Goal: Task Accomplishment & Management: Complete application form

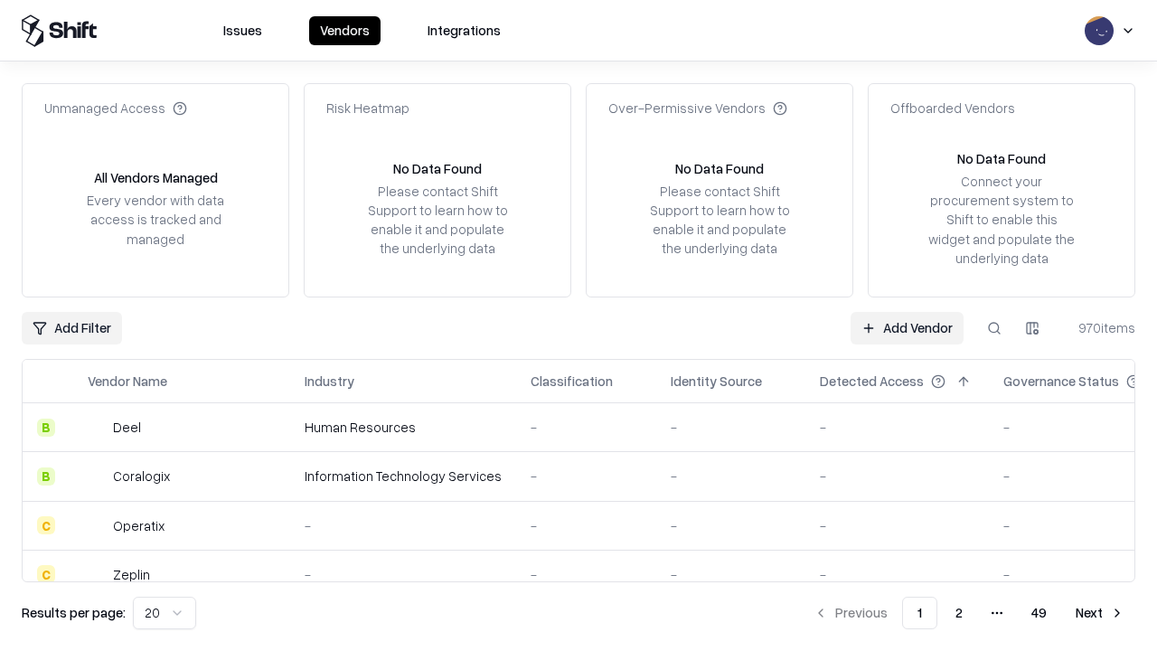
click at [906, 327] on link "Add Vendor" at bounding box center [906, 328] width 113 height 33
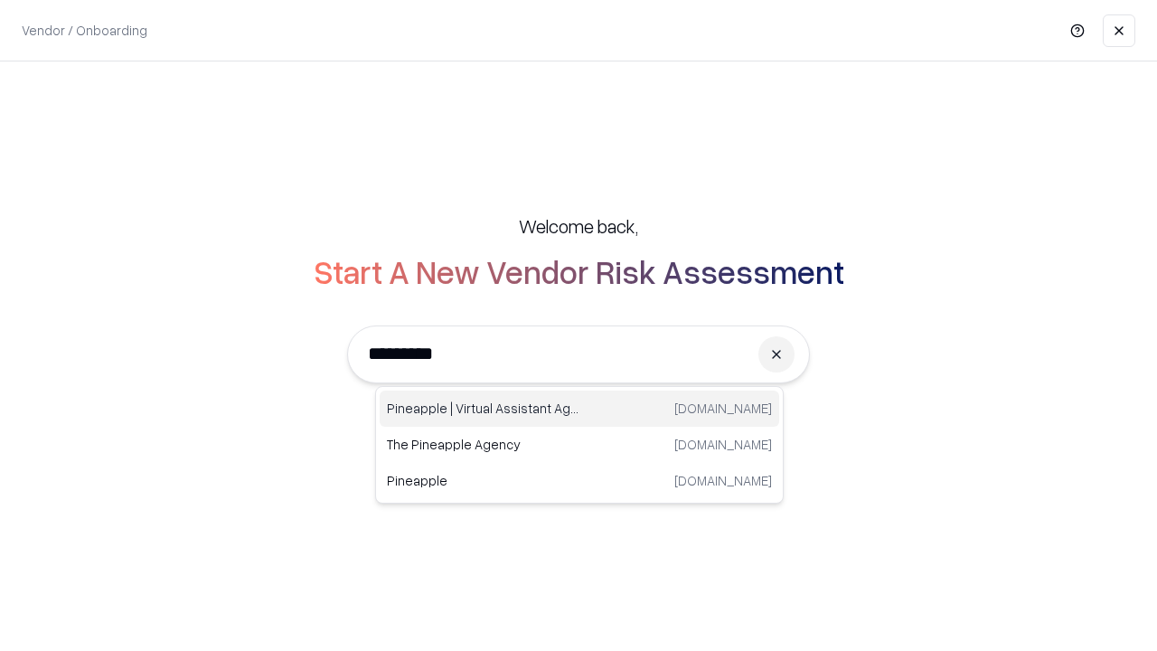
click at [579, 408] on div "Pineapple | Virtual Assistant Agency [DOMAIN_NAME]" at bounding box center [579, 408] width 399 height 36
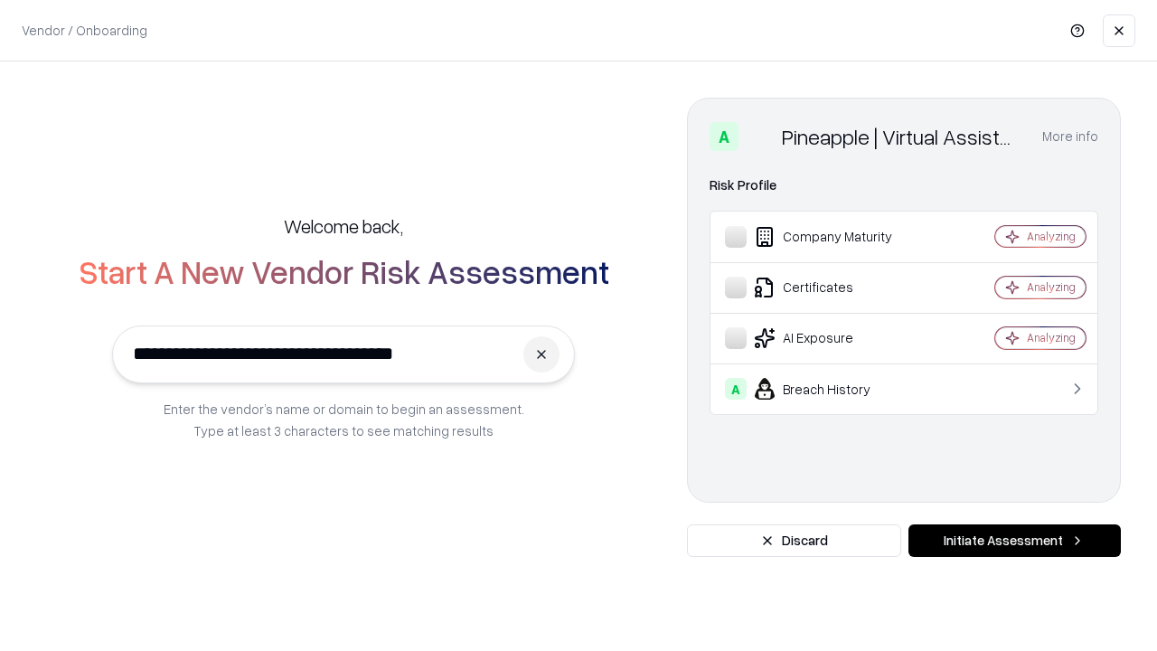
type input "**********"
click at [1014, 540] on button "Initiate Assessment" at bounding box center [1014, 540] width 212 height 33
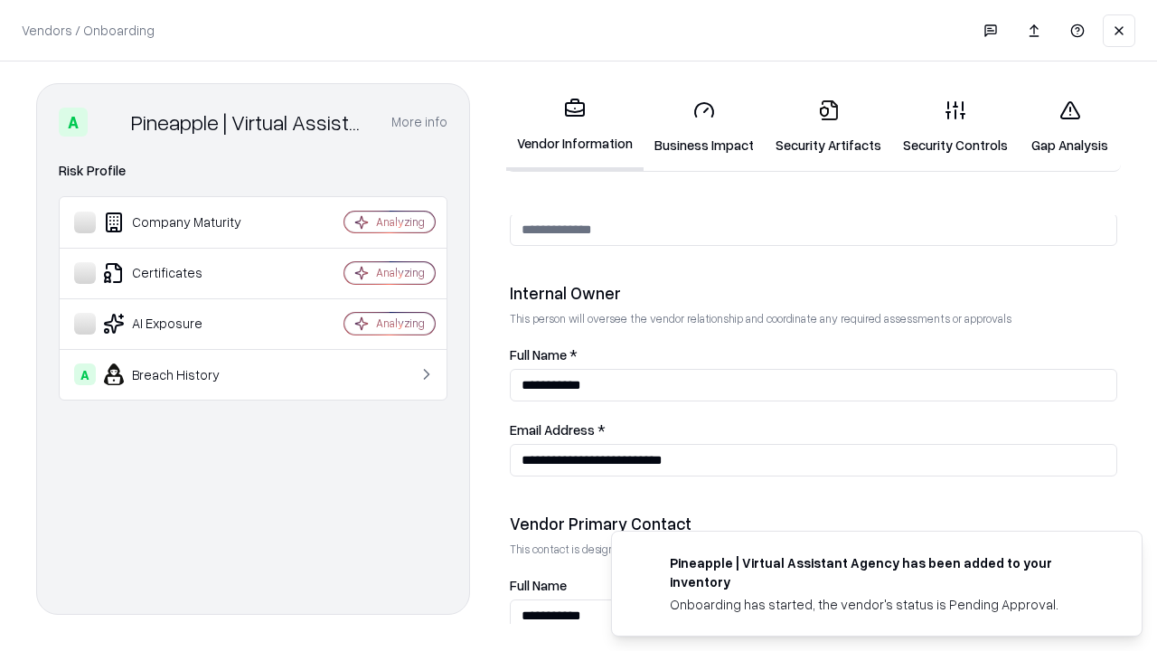
scroll to position [936, 0]
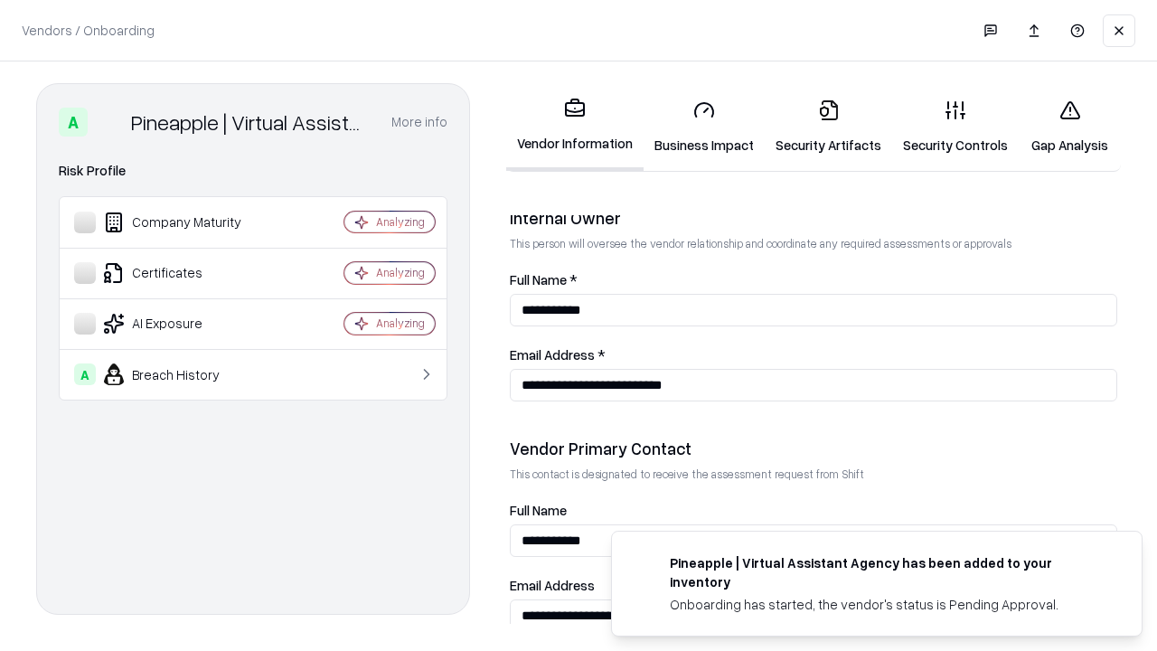
click at [828, 127] on link "Security Artifacts" at bounding box center [828, 127] width 127 height 84
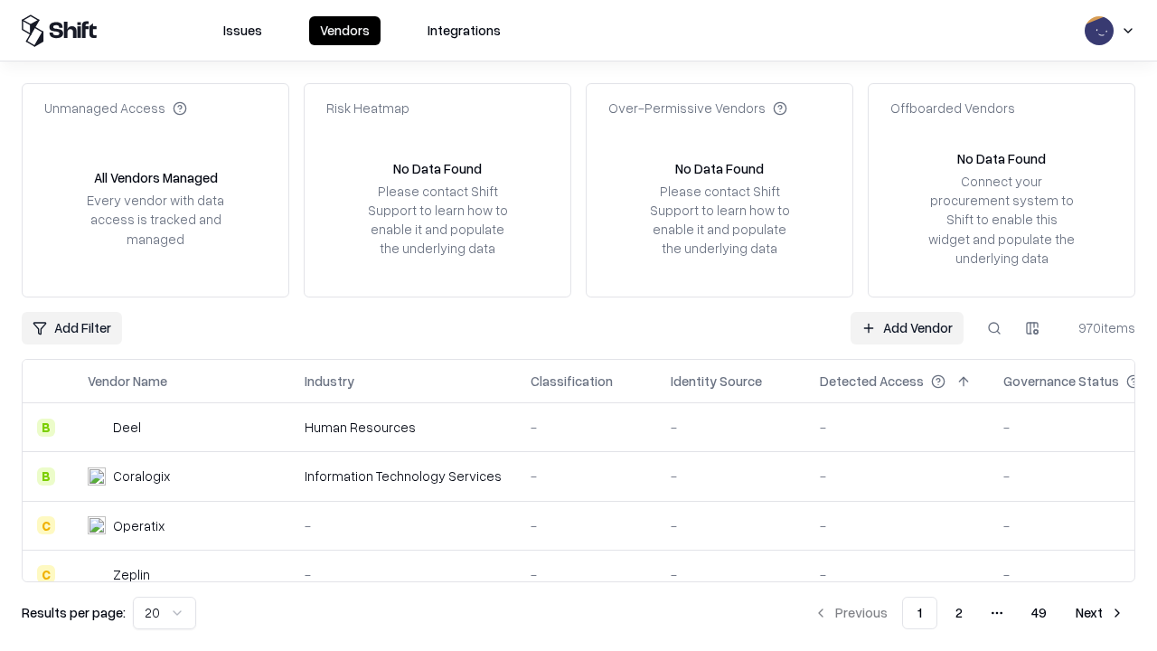
click at [906, 327] on link "Add Vendor" at bounding box center [906, 328] width 113 height 33
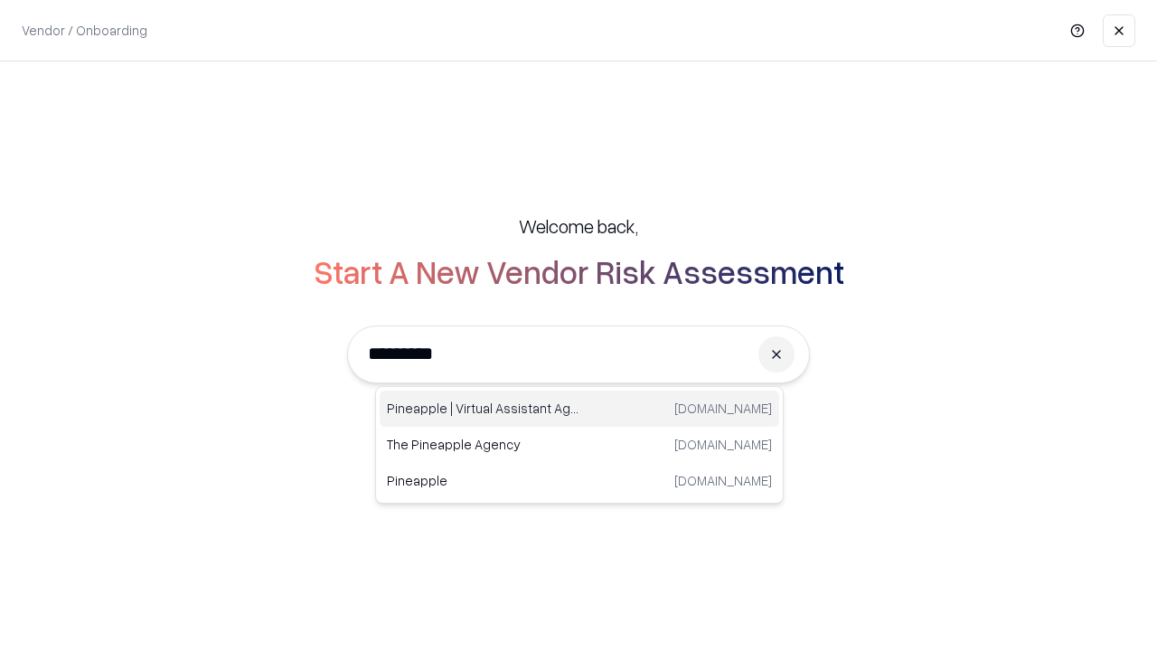
click at [579, 408] on div "Pineapple | Virtual Assistant Agency [DOMAIN_NAME]" at bounding box center [579, 408] width 399 height 36
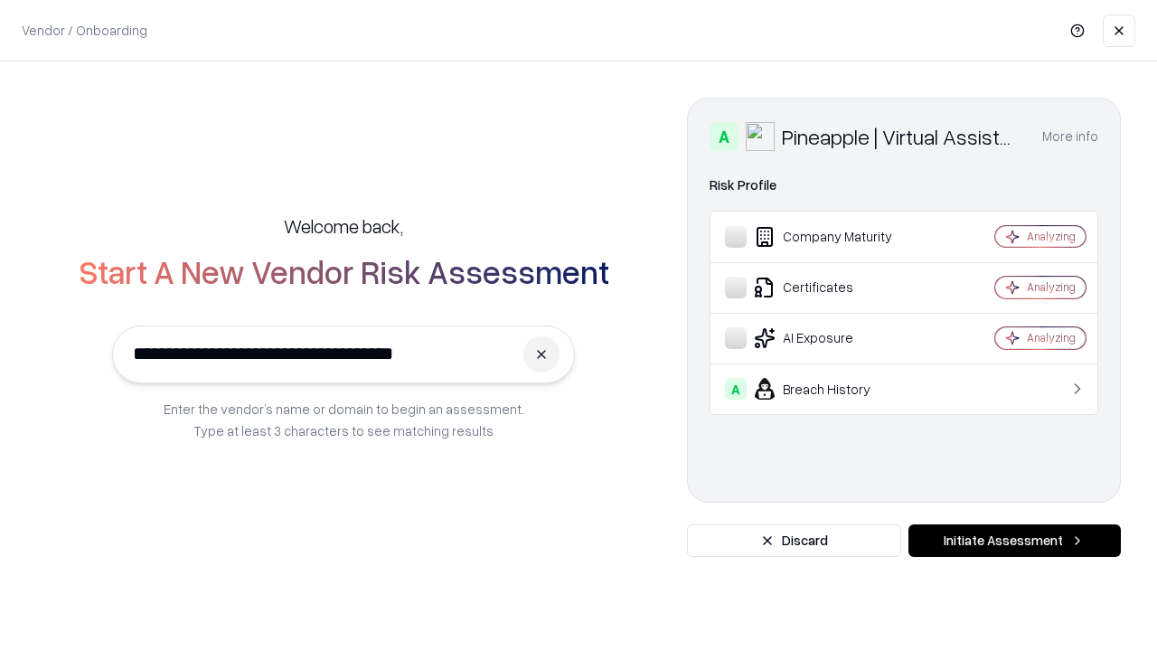
type input "**********"
click at [1014, 540] on button "Initiate Assessment" at bounding box center [1014, 540] width 212 height 33
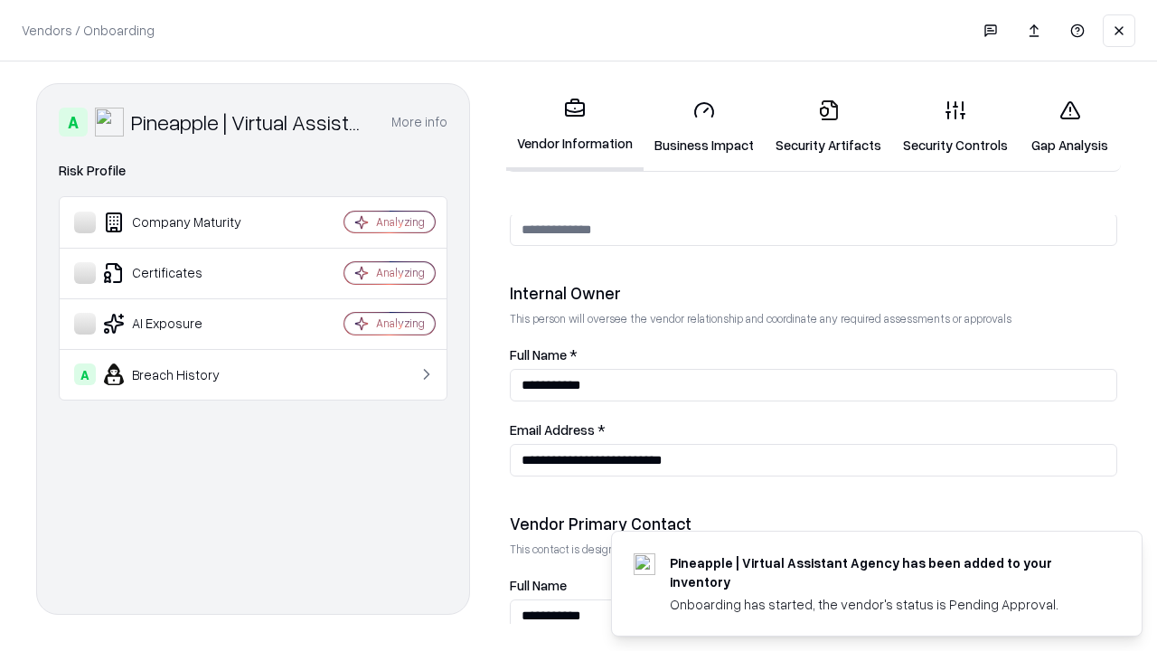
scroll to position [936, 0]
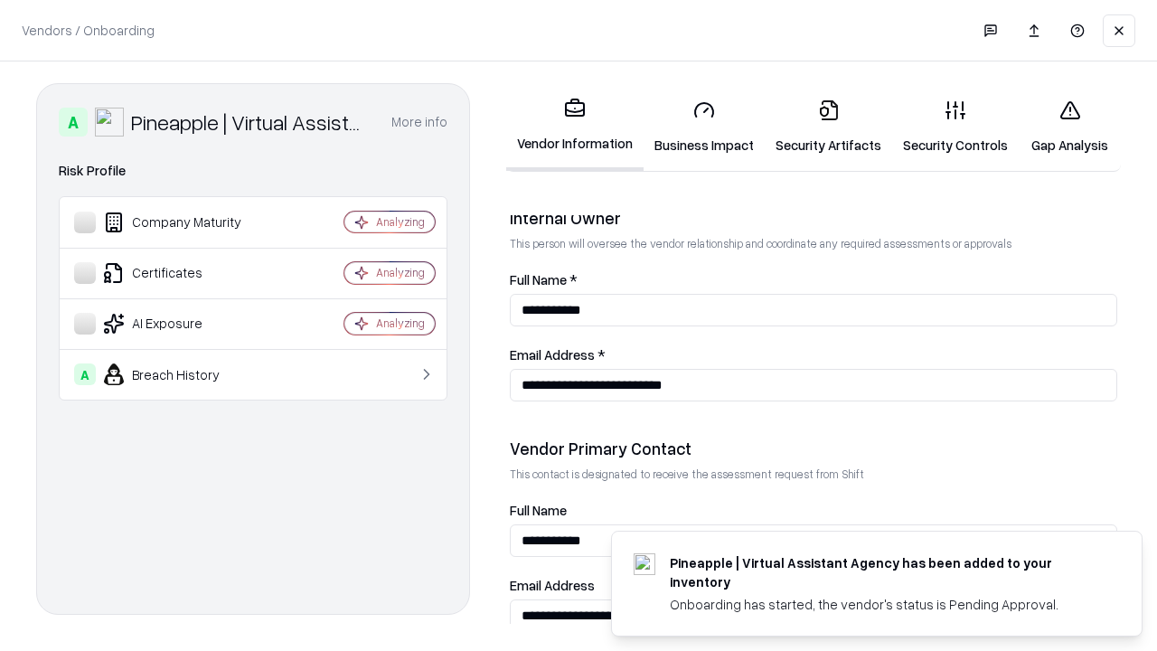
click at [1069, 127] on link "Gap Analysis" at bounding box center [1070, 127] width 102 height 84
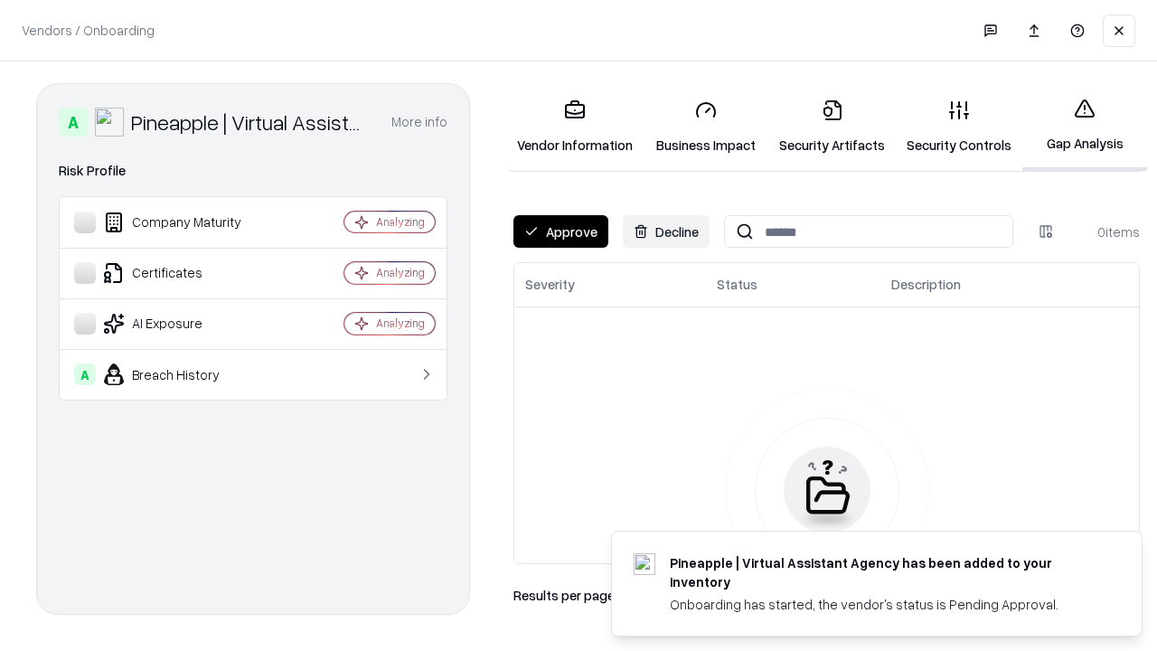
click at [560, 231] on button "Approve" at bounding box center [560, 231] width 95 height 33
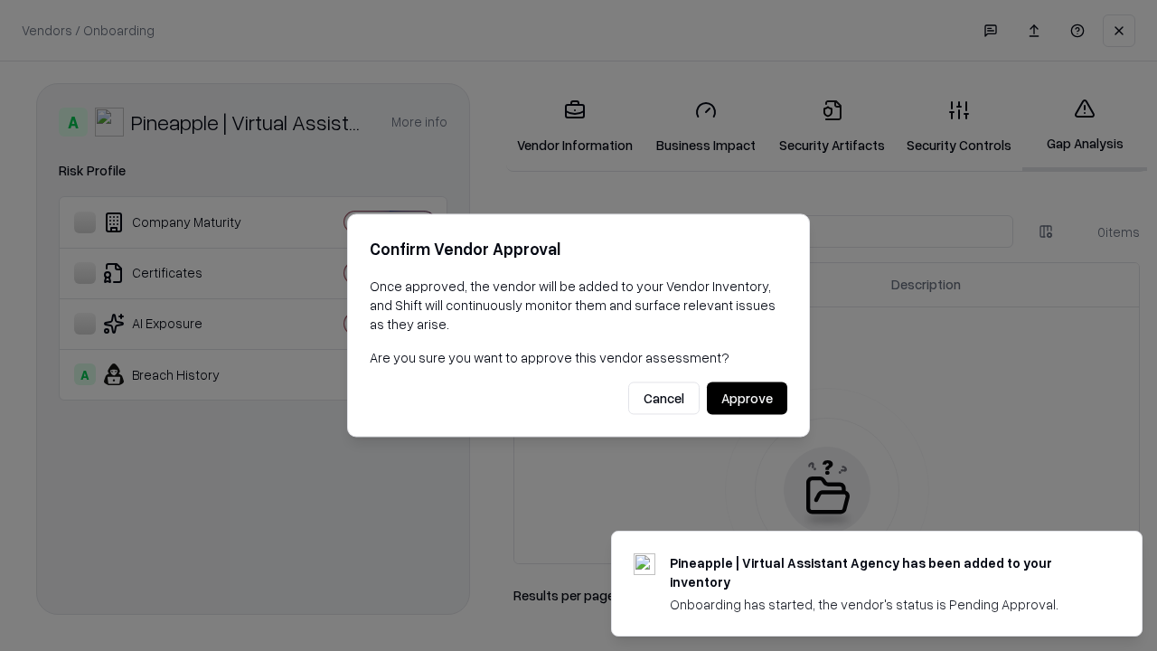
click at [746, 398] on button "Approve" at bounding box center [747, 398] width 80 height 33
